Goal: Task Accomplishment & Management: Complete application form

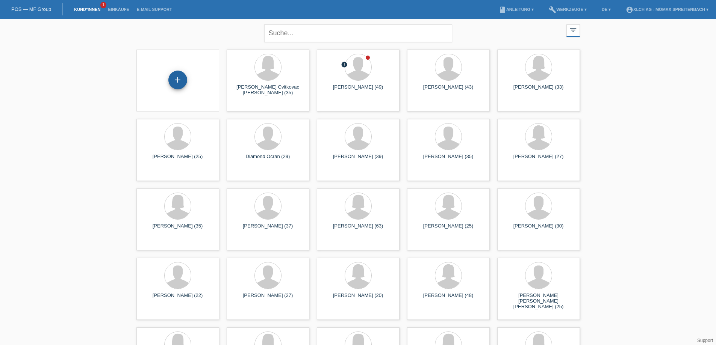
click at [172, 84] on div "+" at bounding box center [177, 80] width 19 height 19
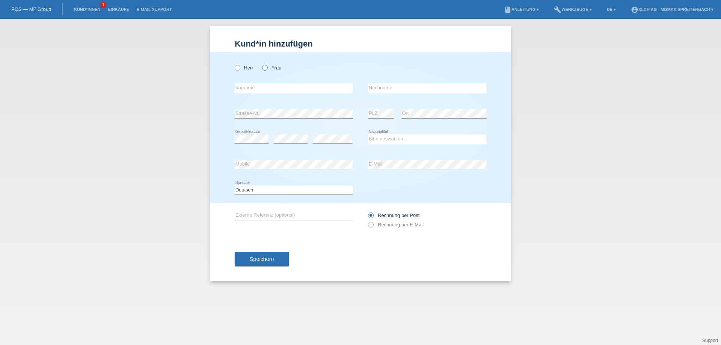
click at [261, 64] on icon at bounding box center [261, 64] width 0 height 0
click at [265, 67] on input "Frau" at bounding box center [264, 67] width 5 height 5
radio input "true"
click at [261, 92] on input "text" at bounding box center [294, 87] width 118 height 9
type input "[PERSON_NAME]"
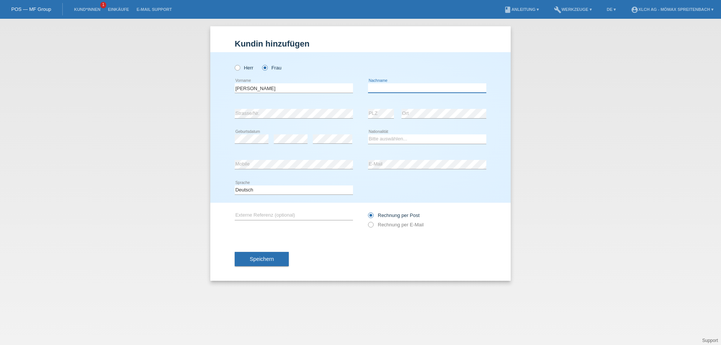
click at [387, 88] on input "text" at bounding box center [427, 87] width 118 height 9
type input "Alpeza"
click at [380, 136] on select "Bitte auswählen... Schweiz Deutschland Liechtenstein Österreich ------------ Af…" at bounding box center [427, 138] width 118 height 9
select select "CH"
click at [368, 134] on select "Bitte auswählen... Schweiz Deutschland Liechtenstein Österreich ------------ Af…" at bounding box center [427, 138] width 118 height 9
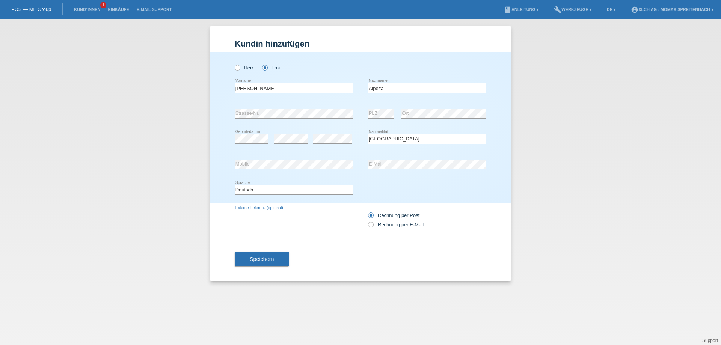
click at [252, 212] on input "text" at bounding box center [294, 215] width 118 height 9
click at [261, 257] on span "Speichern" at bounding box center [262, 259] width 24 height 6
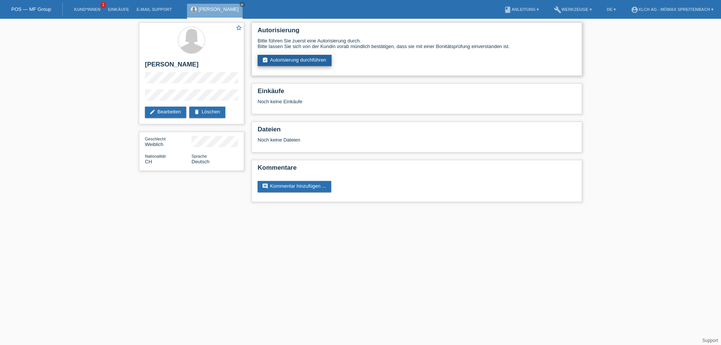
click at [294, 59] on link "assignment_turned_in Autorisierung durchführen" at bounding box center [295, 60] width 74 height 11
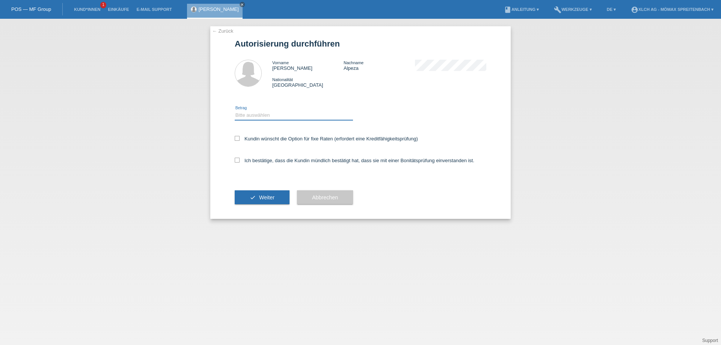
click at [284, 115] on select "Bitte auswählen CHF 1.00 - CHF 499.00 CHF 500.00 - CHF 1'999.00 CHF 2'000.00 - …" at bounding box center [294, 115] width 118 height 9
click at [206, 177] on div "← Zurück Autorisierung durchführen Vorname Doris Nachname Alpeza Nationalität S…" at bounding box center [360, 182] width 721 height 326
click at [239, 138] on icon at bounding box center [237, 138] width 5 height 5
click at [239, 138] on input "Kundin wünscht die Option für fixe Raten (erfordert eine Kreditfähigkeitsprüfun…" at bounding box center [237, 138] width 5 height 5
checkbox input "true"
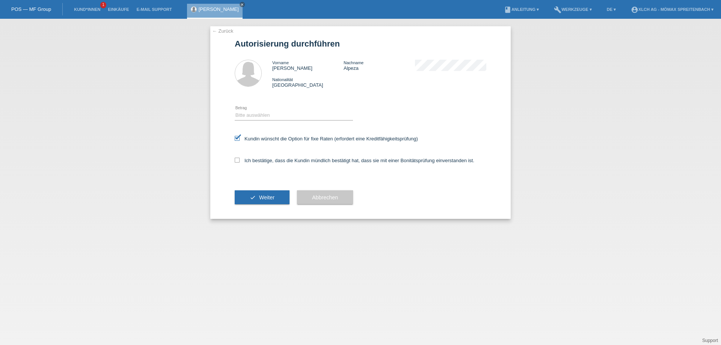
click at [231, 157] on div "← Zurück Autorisierung durchführen Vorname Doris Nachname Alpeza Nationalität S…" at bounding box center [360, 122] width 301 height 193
click at [250, 196] on button "check Weiter" at bounding box center [262, 197] width 55 height 14
click at [236, 162] on icon at bounding box center [237, 160] width 5 height 5
click at [236, 162] on input "Ich bestätige, dass die Kundin mündlich bestätigt hat, dass sie mit einer Bonit…" at bounding box center [237, 160] width 5 height 5
checkbox input "true"
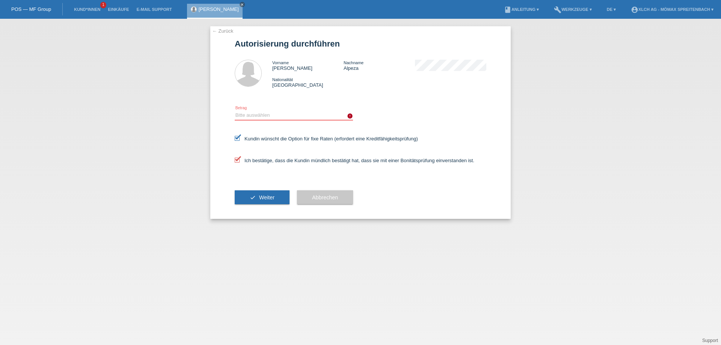
click at [299, 115] on select "Bitte auswählen CHF 1.00 - CHF 499.00 CHF 500.00 - CHF 1'999.00 CHF 2'000.00 - …" at bounding box center [294, 115] width 118 height 9
click at [272, 113] on select "Bitte auswählen CHF 1.00 - CHF 499.00 CHF 500.00 - CHF 1'999.00 CHF 2'000.00 - …" at bounding box center [294, 115] width 118 height 9
select select "3"
click at [235, 111] on select "Bitte auswählen CHF 1.00 - CHF 499.00 CHF 500.00 - CHF 1'999.00 CHF 2'000.00 - …" at bounding box center [294, 115] width 118 height 9
click at [252, 198] on button "check Weiter" at bounding box center [262, 197] width 55 height 14
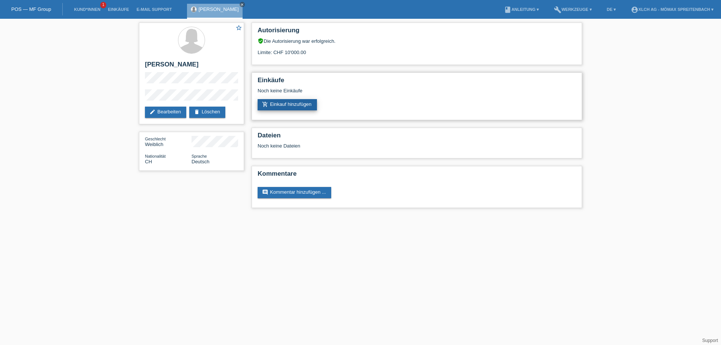
click at [304, 102] on link "add_shopping_cart Einkauf hinzufügen" at bounding box center [287, 104] width 59 height 11
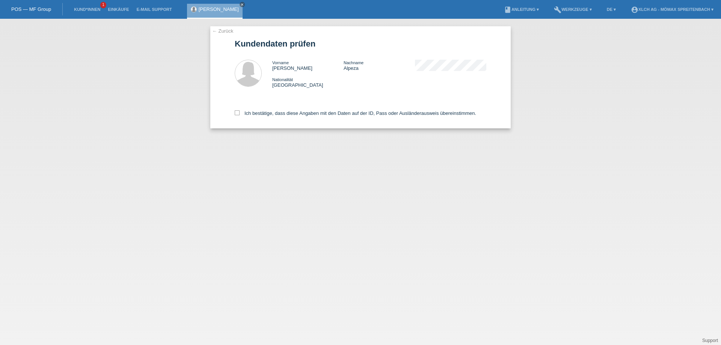
click at [237, 108] on div "Ich bestätige, dass diese Angaben mit den Daten auf der ID, Pass oder Ausländer…" at bounding box center [361, 111] width 252 height 33
click at [236, 113] on icon at bounding box center [237, 112] width 5 height 5
click at [236, 113] on input "Ich bestätige, dass diese Angaben mit den Daten auf der ID, Pass oder Ausländer…" at bounding box center [237, 112] width 5 height 5
checkbox input "true"
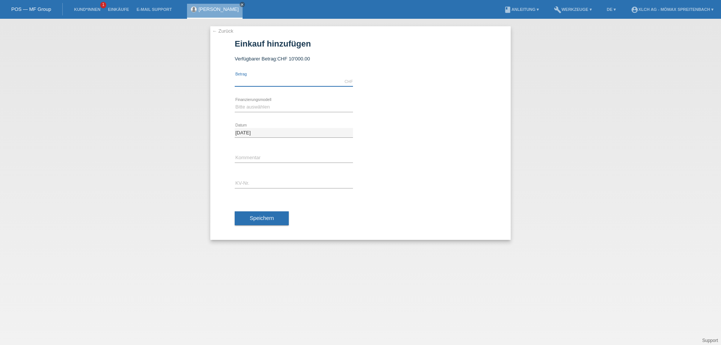
click at [288, 79] on input "text" at bounding box center [294, 81] width 118 height 9
type input "2209.00"
click at [252, 107] on select "Bitte auswählen Kauf auf Rechnung mit Teilzahlungsoption Fixe Raten - Zinsübern…" at bounding box center [294, 107] width 118 height 9
click at [289, 153] on div "error Kommentar" at bounding box center [294, 159] width 118 height 26
click at [267, 186] on input "text" at bounding box center [294, 183] width 118 height 9
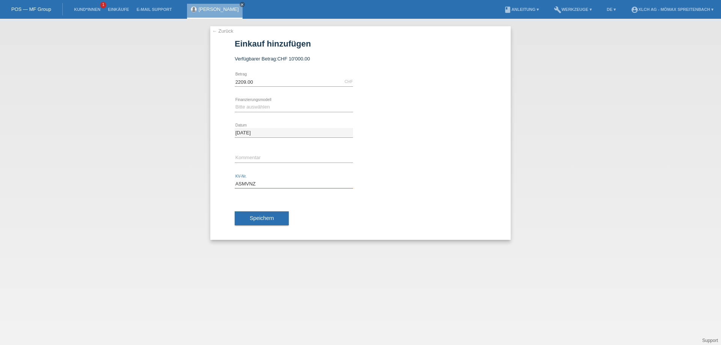
type input "ASMVNZ"
click at [266, 106] on select "Bitte auswählen Kauf auf Rechnung mit Teilzahlungsoption Fixe Raten - Zinsübern…" at bounding box center [294, 107] width 118 height 9
click at [235, 103] on select "Bitte auswählen Kauf auf Rechnung mit Teilzahlungsoption Fixe Raten - Zinsübern…" at bounding box center [294, 107] width 118 height 9
click at [319, 107] on select "Bitte auswählen Kauf auf Rechnung mit Teilzahlungsoption Fixe Raten - Zinsübern…" at bounding box center [294, 107] width 118 height 9
click at [293, 104] on select "Bitte auswählen Kauf auf Rechnung mit Teilzahlungsoption Fixe Raten - Zinsübern…" at bounding box center [294, 107] width 118 height 9
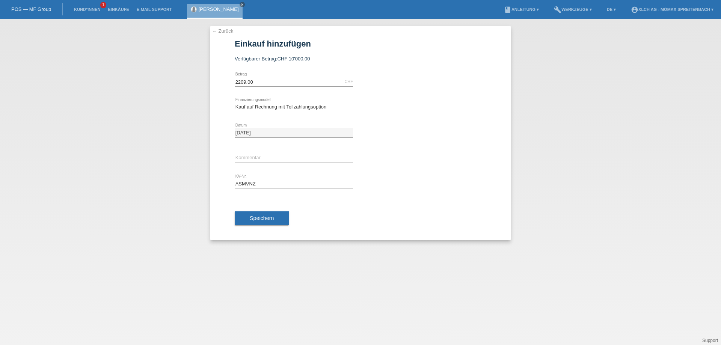
click at [352, 208] on div "Speichern" at bounding box center [361, 219] width 252 height 44
click at [296, 104] on select "Bitte auswählen Kauf auf Rechnung mit Teilzahlungsoption Fixe Raten - Zinsübern…" at bounding box center [294, 107] width 118 height 9
select select "113"
click at [235, 103] on select "Bitte auswählen Kauf auf Rechnung mit Teilzahlungsoption Fixe Raten - Zinsübern…" at bounding box center [294, 107] width 118 height 9
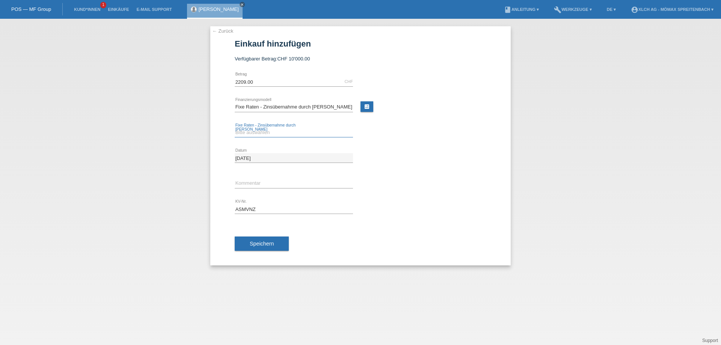
click at [265, 134] on select "Bitte auswählen 6 Raten 12 Raten 24 Raten 36 Raten" at bounding box center [294, 132] width 118 height 9
click at [366, 107] on link "calculate" at bounding box center [367, 106] width 13 height 11
type input "2209.00"
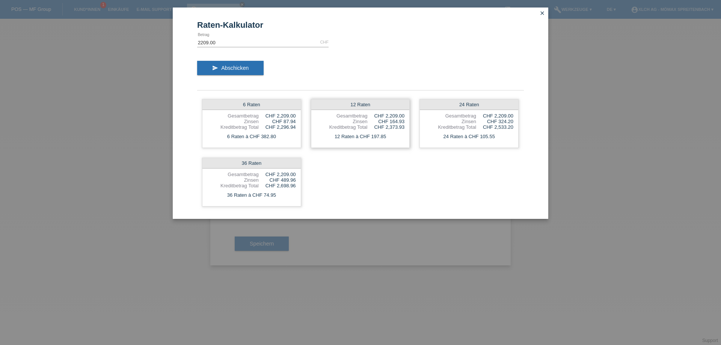
click at [370, 134] on div "12 Raten à CHF 197.85" at bounding box center [360, 137] width 98 height 10
drag, startPoint x: 355, startPoint y: 121, endPoint x: 310, endPoint y: 168, distance: 64.6
click at [346, 130] on div "12 Raten Gesamtbetrag CHF 2,209.00 Zinsen CHF 164.93 Kreditbetrag Total CHF 2,3…" at bounding box center [360, 123] width 99 height 49
click at [389, 132] on div "12 Raten à CHF 197.85" at bounding box center [360, 137] width 98 height 10
click at [542, 12] on icon "close" at bounding box center [542, 13] width 6 height 6
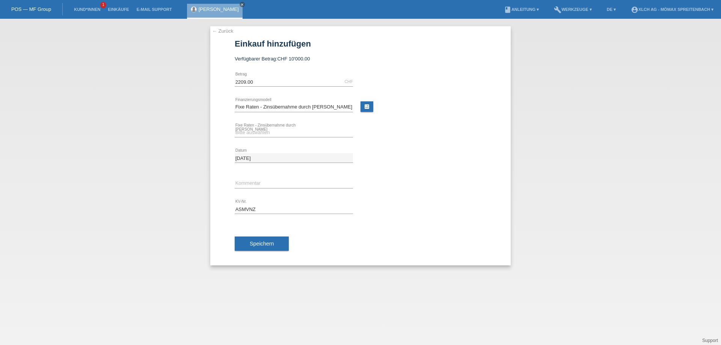
click at [256, 121] on div "Bitte auswählen 6 Raten 12 Raten 24 Raten 36 Raten error Fixe Raten - Zinsübern…" at bounding box center [294, 133] width 118 height 26
click at [255, 129] on select "Bitte auswählen 6 Raten 12 Raten 24 Raten 36 Raten" at bounding box center [294, 132] width 118 height 9
select select "325"
click at [235, 128] on select "Bitte auswählen 6 Raten 12 Raten 24 Raten 36 Raten" at bounding box center [294, 132] width 118 height 9
click at [258, 241] on span "Speichern" at bounding box center [262, 244] width 24 height 6
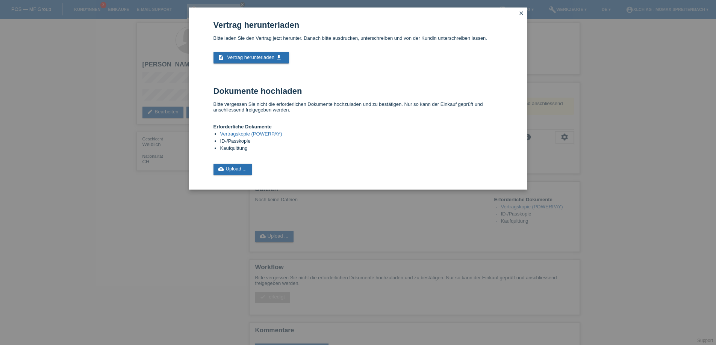
click at [307, 250] on div "Vertrag herunterladen Bitte laden Sie den Vertrag jetzt herunter. Danach bitte …" at bounding box center [358, 172] width 716 height 345
click at [520, 11] on icon "close" at bounding box center [521, 13] width 6 height 6
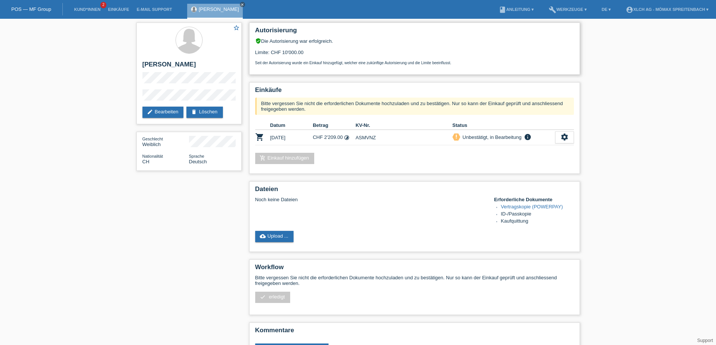
click at [323, 60] on div "Seit der Autorisierung wurde ein Einkauf hinzugefügt, welcher eine zukünftige A…" at bounding box center [414, 60] width 319 height 10
click at [308, 155] on link "add_shopping_cart Einkauf hinzufügen" at bounding box center [284, 158] width 59 height 11
click at [523, 138] on icon "info" at bounding box center [527, 137] width 9 height 8
click at [279, 234] on link "cloud_upload Upload ..." at bounding box center [274, 236] width 39 height 11
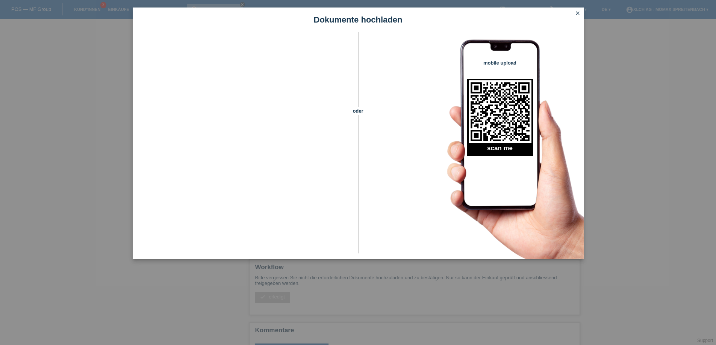
click at [574, 13] on link "close" at bounding box center [578, 13] width 10 height 9
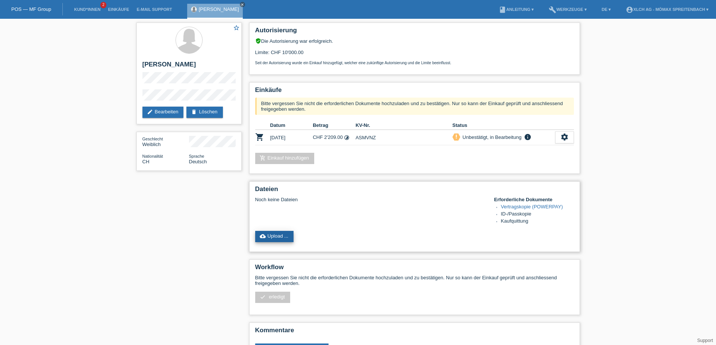
click at [278, 238] on link "cloud_upload Upload ..." at bounding box center [274, 236] width 39 height 11
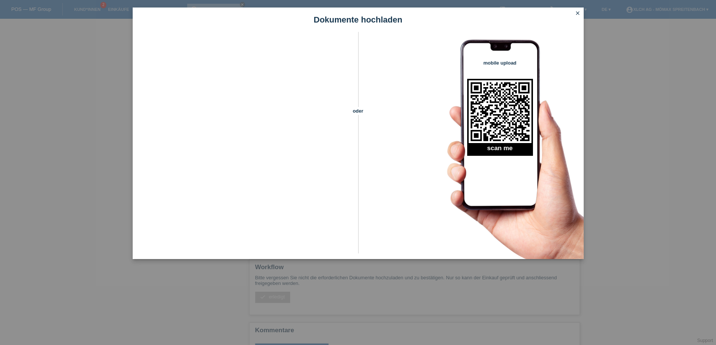
click at [578, 13] on icon "close" at bounding box center [577, 13] width 6 height 6
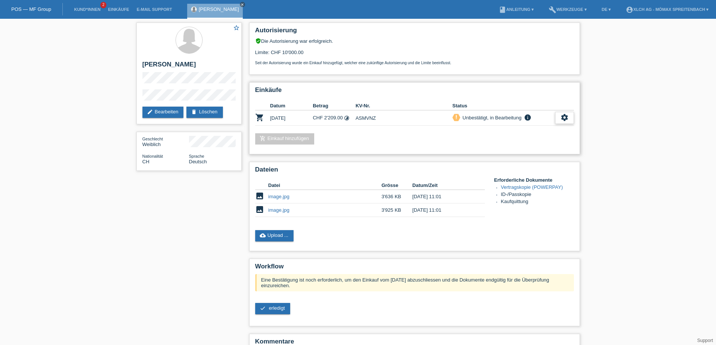
click at [564, 115] on icon "settings" at bounding box center [564, 117] width 8 height 8
click at [503, 153] on span "Vertrag herunterladen" at bounding box center [513, 152] width 50 height 9
click at [289, 234] on link "cloud_upload Upload ..." at bounding box center [274, 235] width 39 height 11
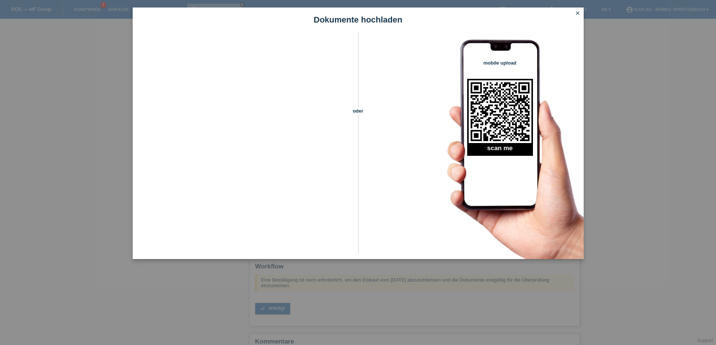
click at [580, 11] on link "close" at bounding box center [578, 13] width 10 height 9
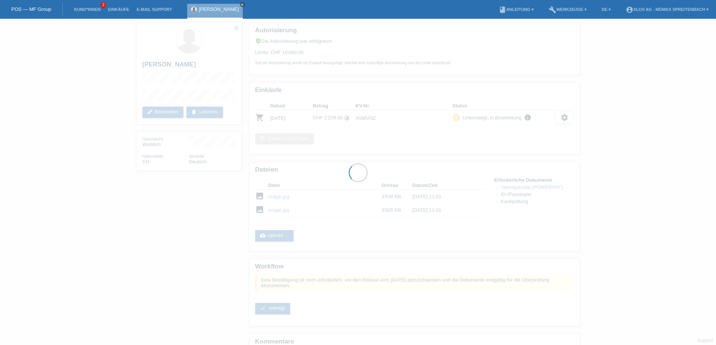
scroll to position [38, 0]
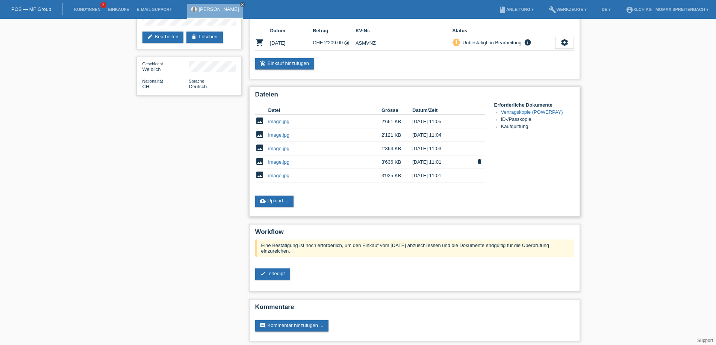
scroll to position [79, 0]
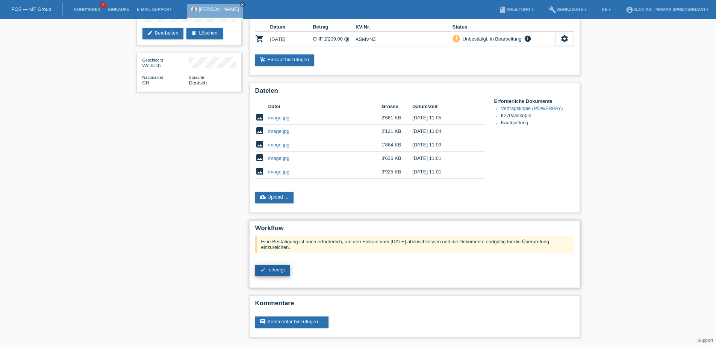
click at [258, 272] on link "check erledigt" at bounding box center [272, 270] width 35 height 11
click at [274, 273] on link "check erledigt" at bounding box center [272, 270] width 35 height 11
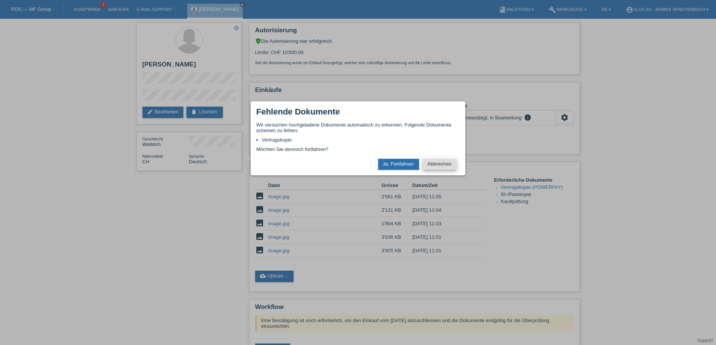
click at [430, 164] on button "Abbrechen" at bounding box center [440, 164] width 34 height 11
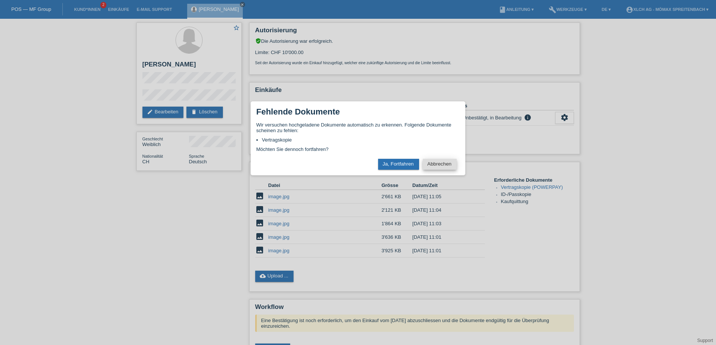
click at [430, 163] on button "Abbrechen" at bounding box center [440, 164] width 34 height 11
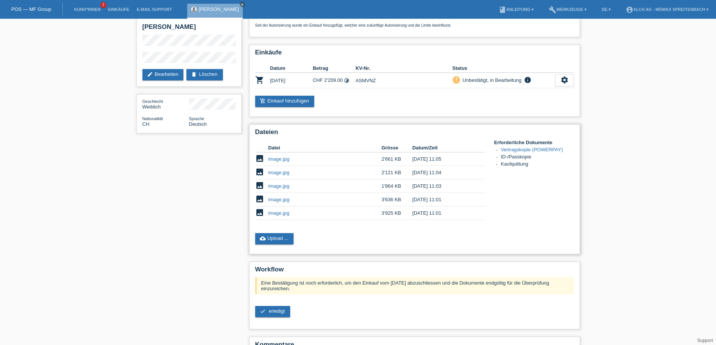
scroll to position [79, 0]
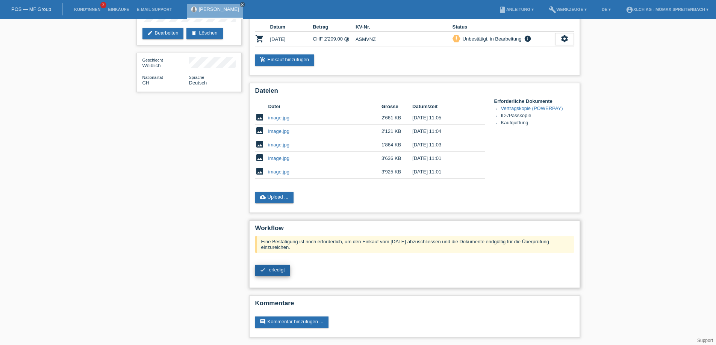
click at [276, 268] on span "erledigt" at bounding box center [277, 270] width 16 height 6
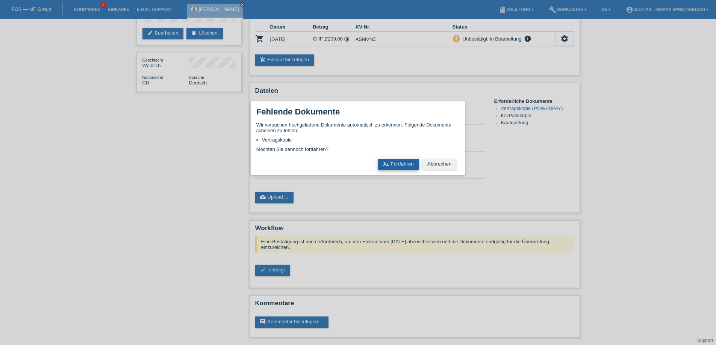
click at [403, 162] on button "Ja, Fortfahren" at bounding box center [398, 164] width 41 height 11
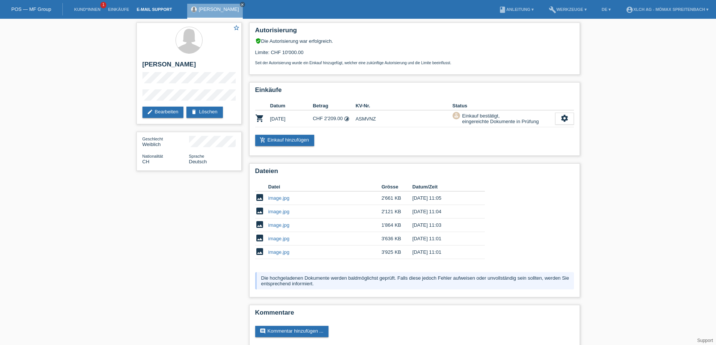
click at [154, 8] on link "E-Mail Support" at bounding box center [154, 9] width 43 height 5
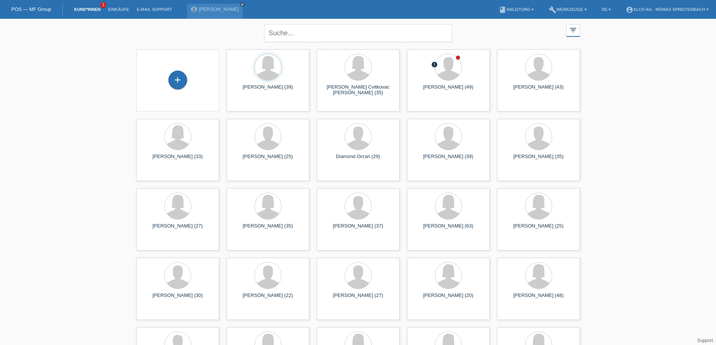
click at [231, 1] on div "Doris Alpeza close" at bounding box center [216, 9] width 59 height 19
click at [240, 6] on icon "close" at bounding box center [242, 5] width 4 height 4
click at [444, 92] on div "Dautoski Nenad (49)" at bounding box center [448, 91] width 71 height 12
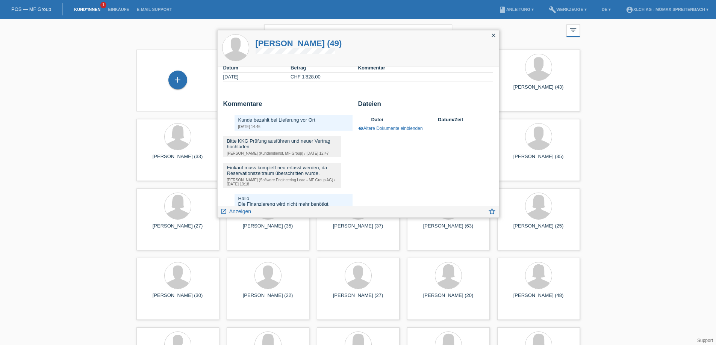
scroll to position [94, 0]
